Goal: Check status: Check status

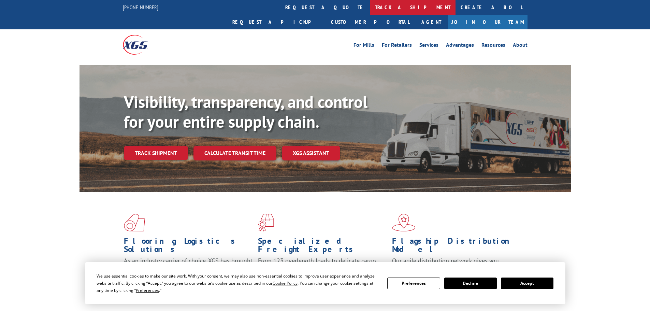
click at [370, 3] on link "track a shipment" at bounding box center [413, 7] width 86 height 15
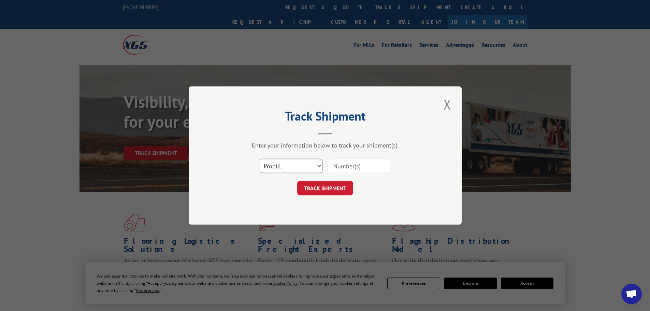
click at [291, 166] on select "Select category... Probill BOL PO" at bounding box center [291, 166] width 63 height 14
click at [260, 159] on select "Select category... Probill BOL PO" at bounding box center [291, 166] width 63 height 14
click at [335, 168] on input at bounding box center [358, 166] width 63 height 14
paste input "5943378"
type input "5943378"
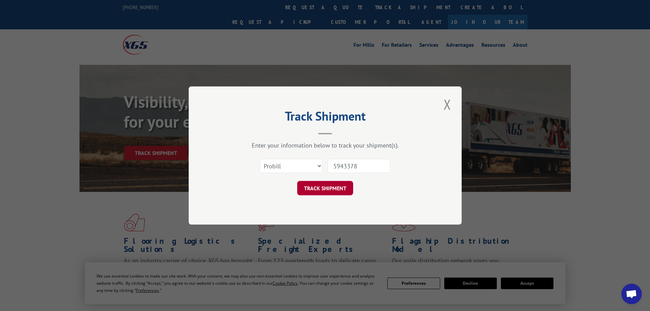
click at [315, 189] on button "TRACK SHIPMENT" at bounding box center [325, 188] width 56 height 14
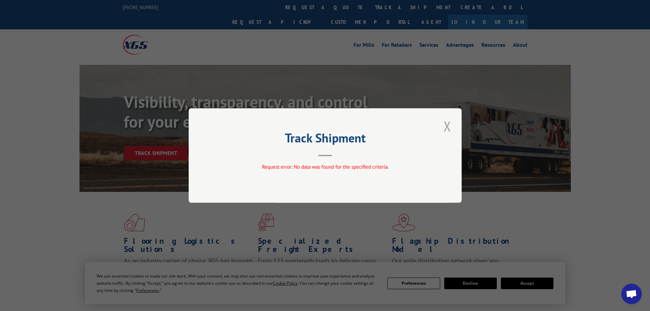
click at [446, 127] on button "Close modal" at bounding box center [447, 126] width 12 height 19
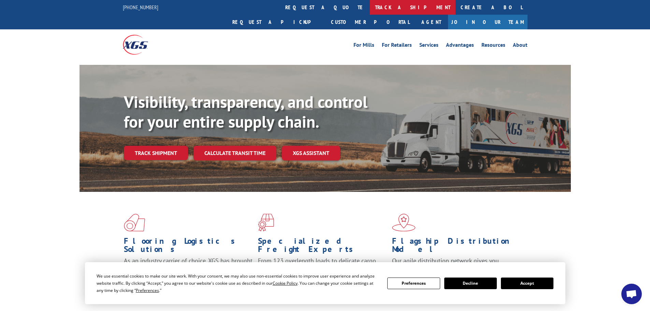
click at [370, 6] on link "track a shipment" at bounding box center [413, 7] width 86 height 15
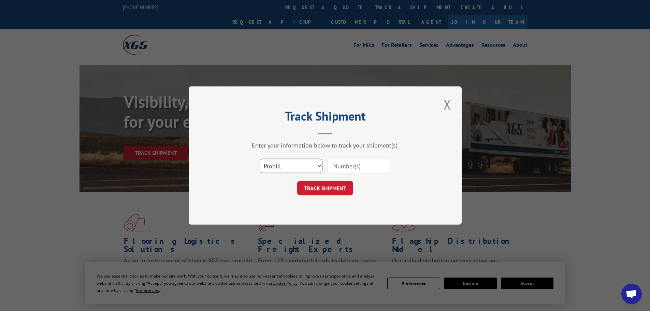
click at [303, 167] on select "Select category... Probill BOL PO" at bounding box center [291, 166] width 63 height 14
click at [260, 159] on select "Select category... Probill BOL PO" at bounding box center [291, 166] width 63 height 14
click at [341, 163] on input at bounding box center [358, 166] width 63 height 14
paste input "156314291"
type input "156314291"
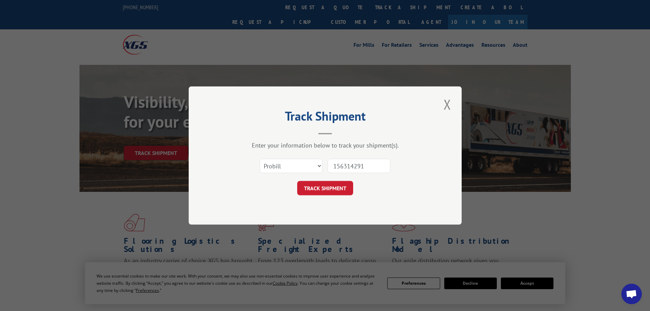
click at [319, 187] on button "TRACK SHIPMENT" at bounding box center [325, 188] width 56 height 14
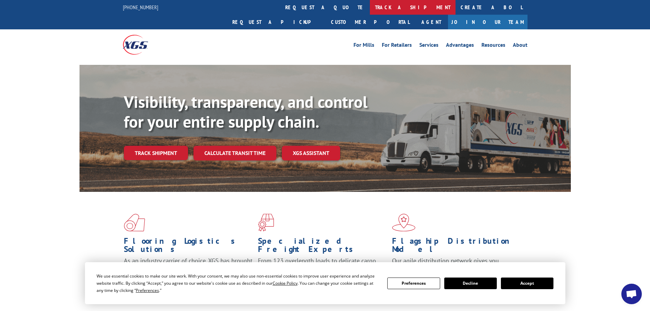
click at [370, 7] on link "track a shipment" at bounding box center [413, 7] width 86 height 15
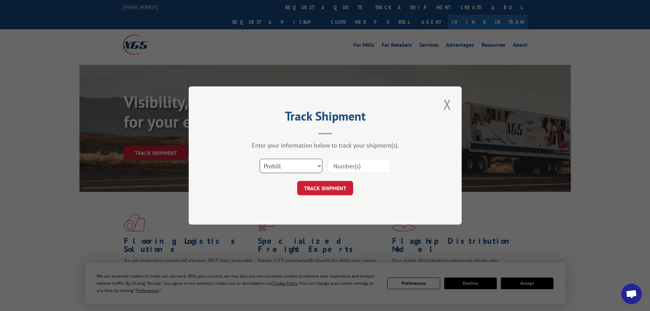
click at [294, 169] on select "Select category... Probill BOL PO" at bounding box center [291, 166] width 63 height 14
select select "bol"
click at [260, 159] on select "Select category... Probill BOL PO" at bounding box center [291, 166] width 63 height 14
click at [336, 166] on input at bounding box center [358, 166] width 63 height 14
paste input "5943378"
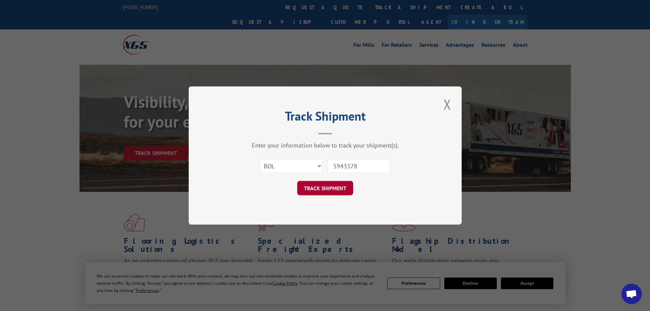
type input "5943378"
click at [335, 191] on button "TRACK SHIPMENT" at bounding box center [325, 188] width 56 height 14
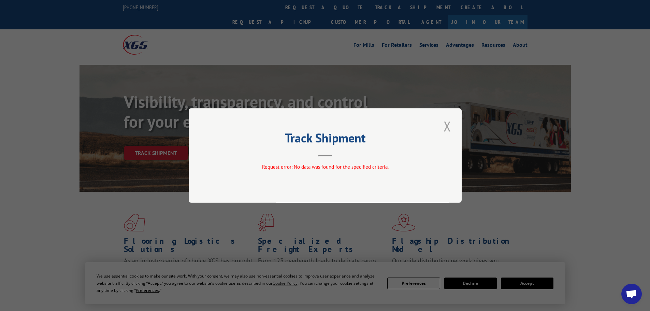
click at [447, 128] on button "Close modal" at bounding box center [447, 126] width 12 height 19
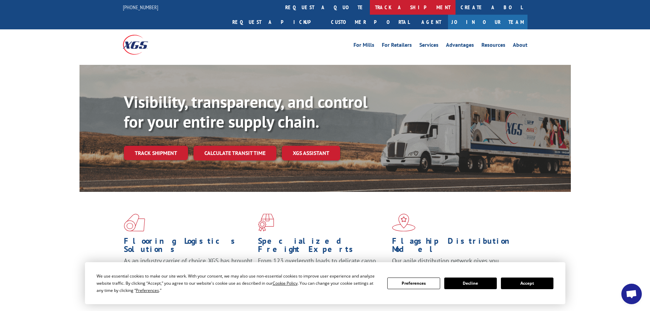
click at [370, 6] on link "track a shipment" at bounding box center [413, 7] width 86 height 15
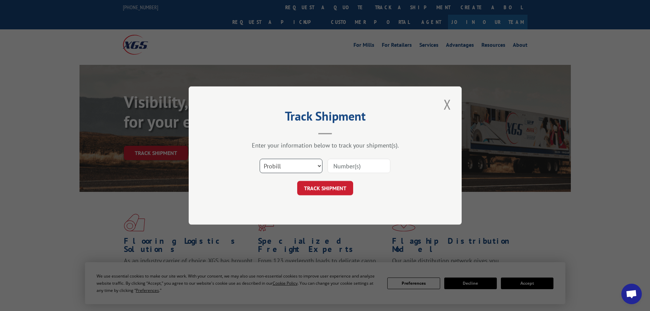
click at [302, 166] on select "Select category... Probill BOL PO" at bounding box center [291, 166] width 63 height 14
select select "bol"
click at [260, 159] on select "Select category... Probill BOL PO" at bounding box center [291, 166] width 63 height 14
click at [340, 165] on input at bounding box center [358, 166] width 63 height 14
paste input "4896195"
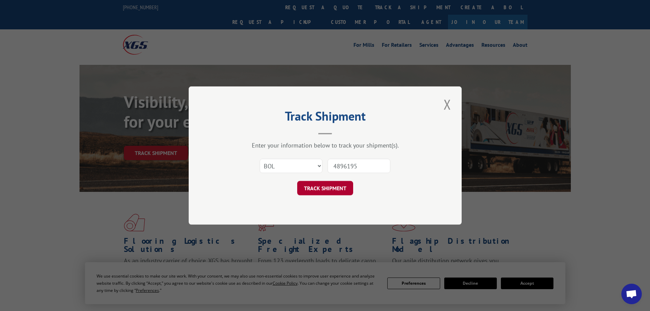
type input "4896195"
click at [332, 188] on button "TRACK SHIPMENT" at bounding box center [325, 188] width 56 height 14
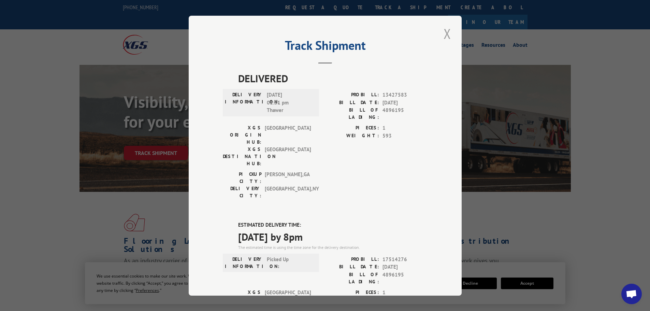
click at [445, 33] on button "Close modal" at bounding box center [447, 33] width 12 height 19
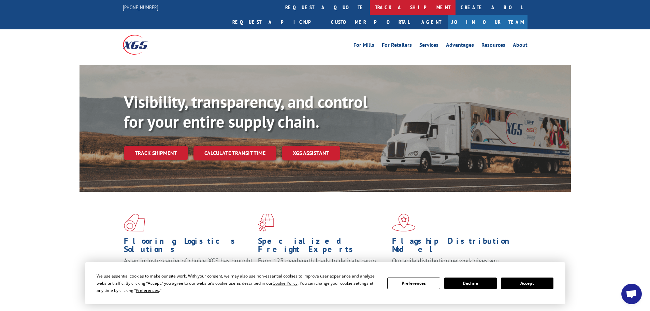
click at [370, 5] on link "track a shipment" at bounding box center [413, 7] width 86 height 15
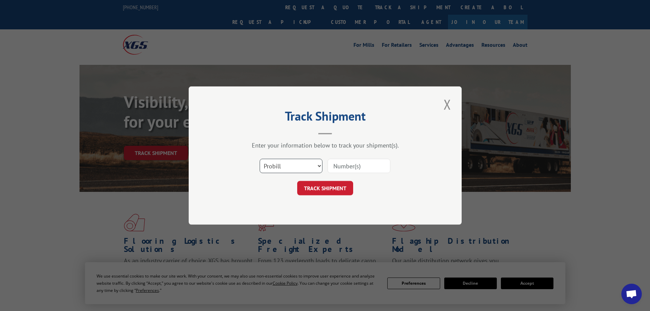
click at [304, 164] on select "Select category... Probill BOL PO" at bounding box center [291, 166] width 63 height 14
select select "bol"
click at [260, 159] on select "Select category... Probill BOL PO" at bounding box center [291, 166] width 63 height 14
click at [348, 164] on input at bounding box center [358, 166] width 63 height 14
paste input "5947242"
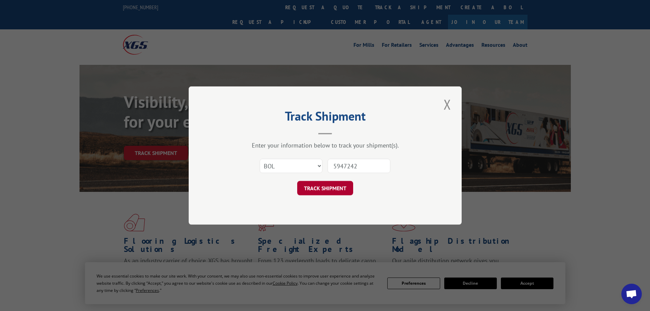
type input "5947242"
click at [317, 185] on button "TRACK SHIPMENT" at bounding box center [325, 188] width 56 height 14
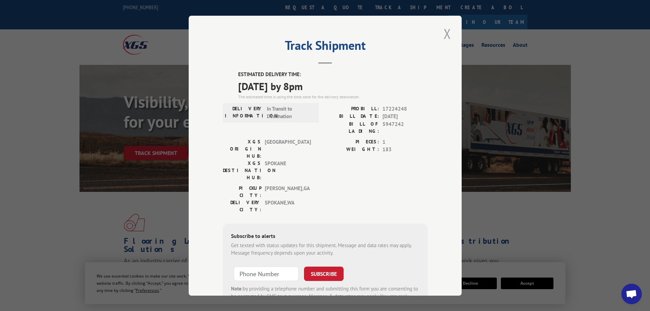
click at [447, 34] on button "Close modal" at bounding box center [447, 33] width 12 height 19
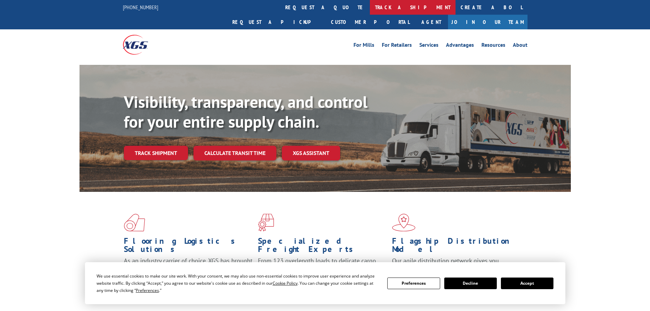
click at [370, 6] on link "track a shipment" at bounding box center [413, 7] width 86 height 15
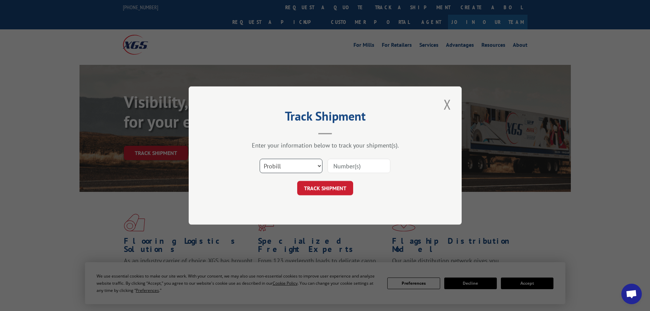
click at [308, 170] on select "Select category... Probill BOL PO" at bounding box center [291, 166] width 63 height 14
select select "bol"
click at [260, 159] on select "Select category... Probill BOL PO" at bounding box center [291, 166] width 63 height 14
click at [336, 166] on input at bounding box center [358, 166] width 63 height 14
paste input "4896182"
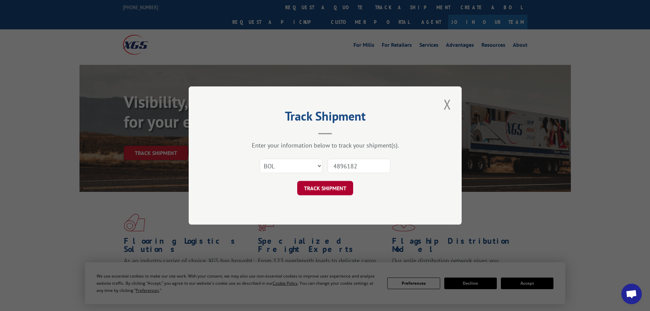
type input "4896182"
click at [322, 189] on button "TRACK SHIPMENT" at bounding box center [325, 188] width 56 height 14
